Goal: Task Accomplishment & Management: Manage account settings

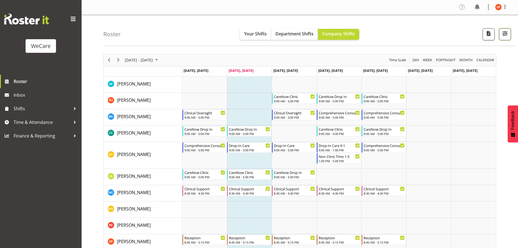
click at [503, 39] on button "button" at bounding box center [505, 34] width 12 height 12
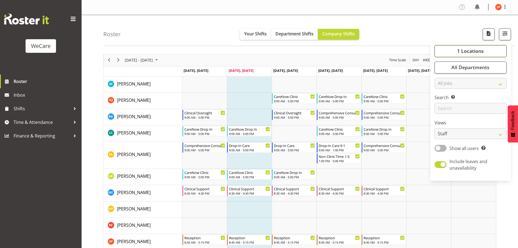
click at [476, 50] on span "1 Locations" at bounding box center [470, 51] width 27 height 7
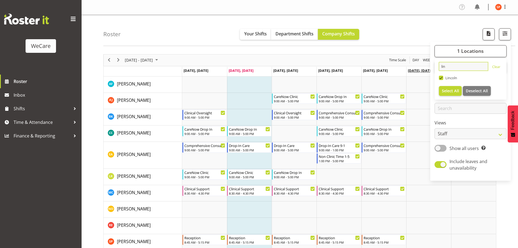
drag, startPoint x: 456, startPoint y: 68, endPoint x: 412, endPoint y: 69, distance: 43.8
click at [415, 69] on div "Roster Your Shifts Department Shifts Company Shifts 1 Locations lin Clear [GEOG…" at bounding box center [300, 159] width 437 height 289
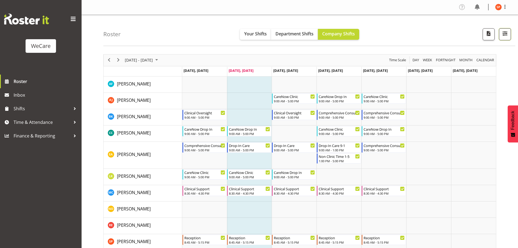
click at [502, 35] on span "button" at bounding box center [505, 33] width 7 height 7
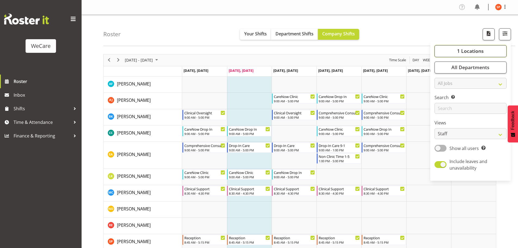
click at [465, 53] on span "1 Locations" at bounding box center [470, 51] width 27 height 7
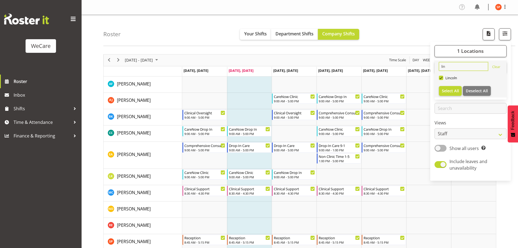
click at [451, 68] on input "lin" at bounding box center [463, 66] width 49 height 9
type input "far"
click at [440, 76] on span at bounding box center [441, 78] width 4 height 4
click at [440, 76] on input "Faringdon" at bounding box center [441, 78] width 4 height 4
checkbox input "true"
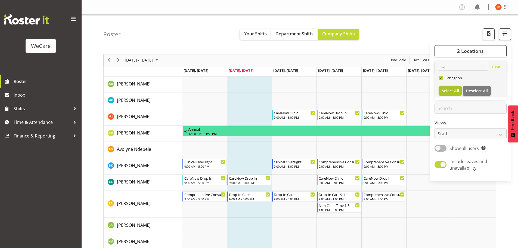
click at [449, 92] on span "Select All" at bounding box center [450, 90] width 17 height 5
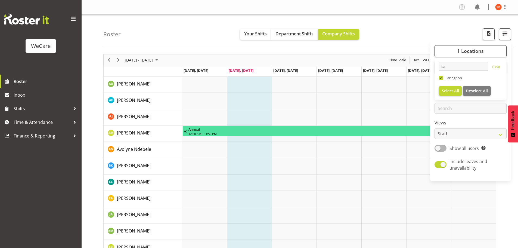
click at [379, 27] on div "Roster Your Shifts Department Shifts Company Shifts 1 Locations far Clear [GEOG…" at bounding box center [309, 30] width 412 height 31
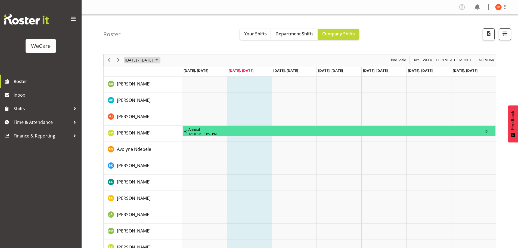
click at [153, 61] on span "[DATE] - [DATE]" at bounding box center [138, 60] width 29 height 7
click at [182, 73] on span "next month" at bounding box center [182, 74] width 10 height 10
click at [132, 103] on span "8" at bounding box center [131, 102] width 8 height 8
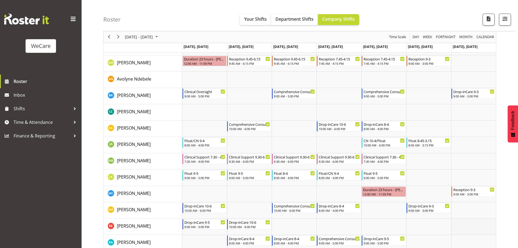
scroll to position [109, 0]
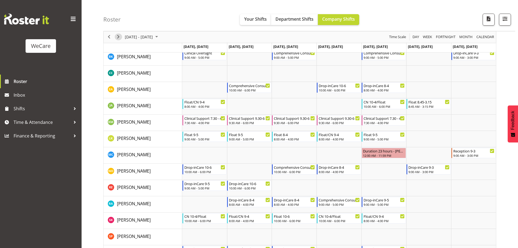
click at [119, 36] on span "Next" at bounding box center [118, 37] width 7 height 7
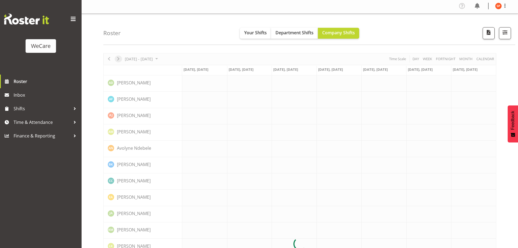
scroll to position [0, 0]
